Goal: Information Seeking & Learning: Understand process/instructions

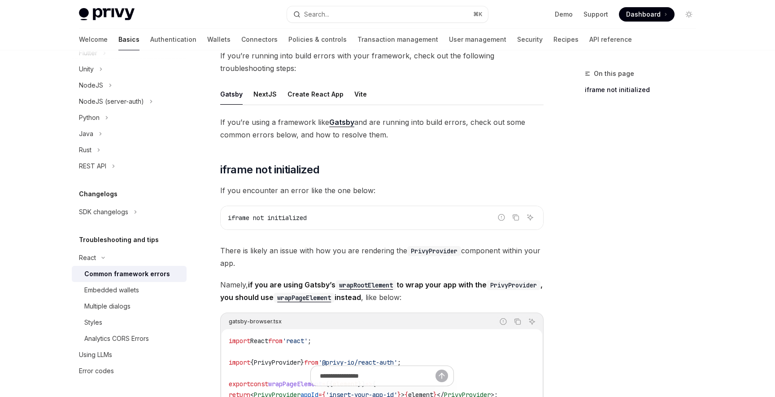
scroll to position [41, 0]
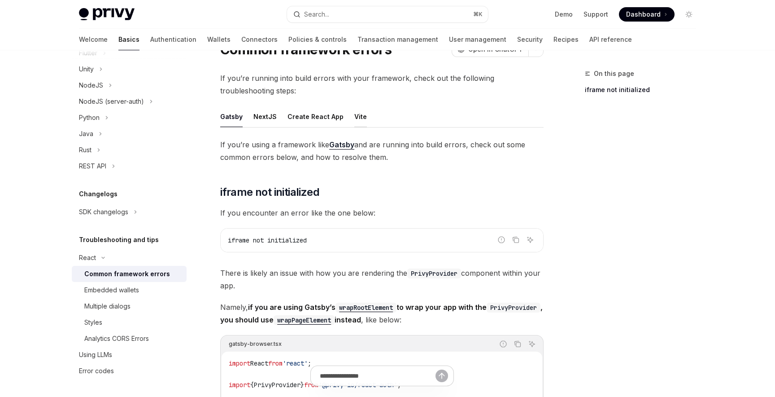
click at [354, 114] on div "Vite" at bounding box center [360, 116] width 13 height 21
type textarea "*"
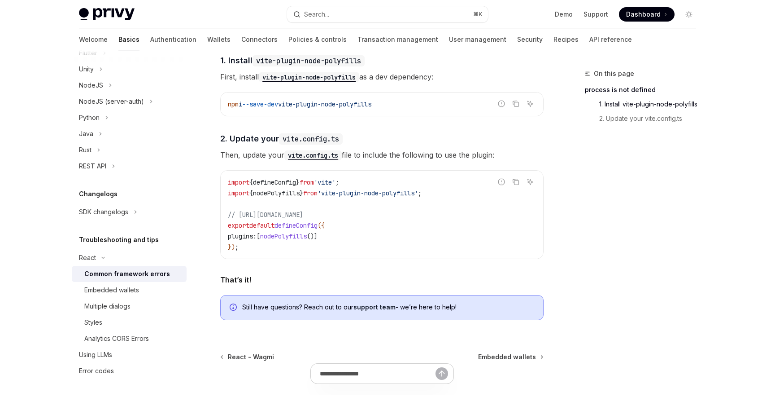
scroll to position [331, 0]
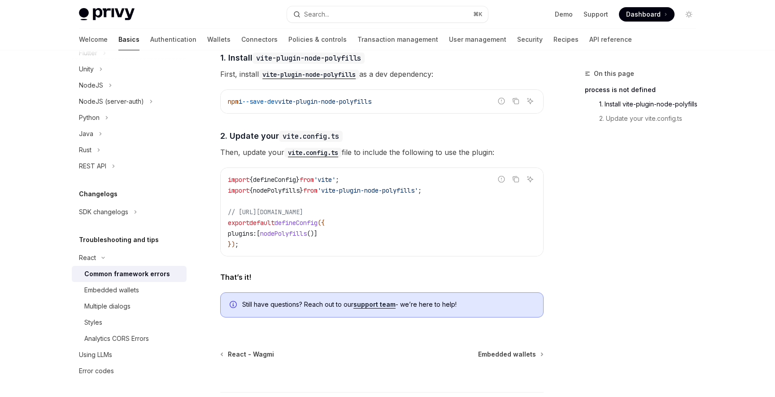
click at [298, 237] on span "nodePolyfills" at bounding box center [283, 233] width 47 height 8
copy span "nodePolyfills"
click at [239, 105] on span "npm" at bounding box center [233, 101] width 11 height 8
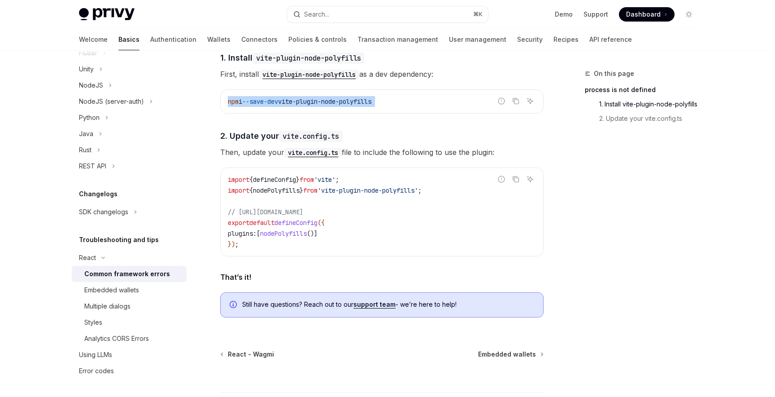
click at [239, 105] on span "npm" at bounding box center [233, 101] width 11 height 8
copy code "npm i --save-dev vite-plugin-node-polyfills"
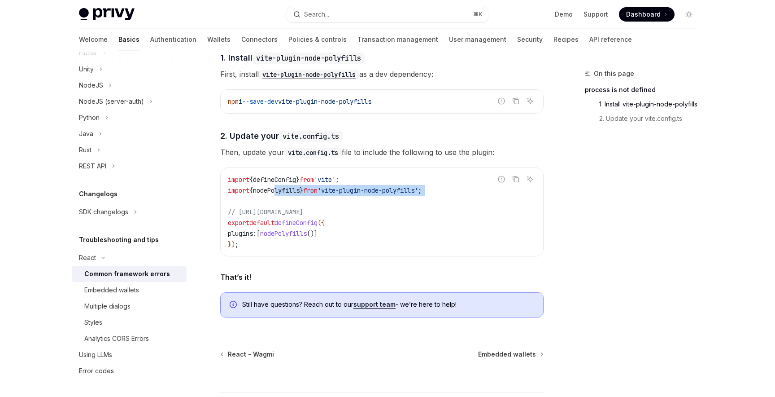
click at [279, 199] on code "import { defineConfig } from 'vite' ; import { nodePolyfills } from 'vite-plugi…" at bounding box center [382, 211] width 308 height 75
click at [285, 194] on span "nodePolyfills" at bounding box center [276, 190] width 47 height 8
copy code "import { nodePolyfills } from 'vite-plugin-node-polyfills' ;"
